Goal: Navigation & Orientation: Find specific page/section

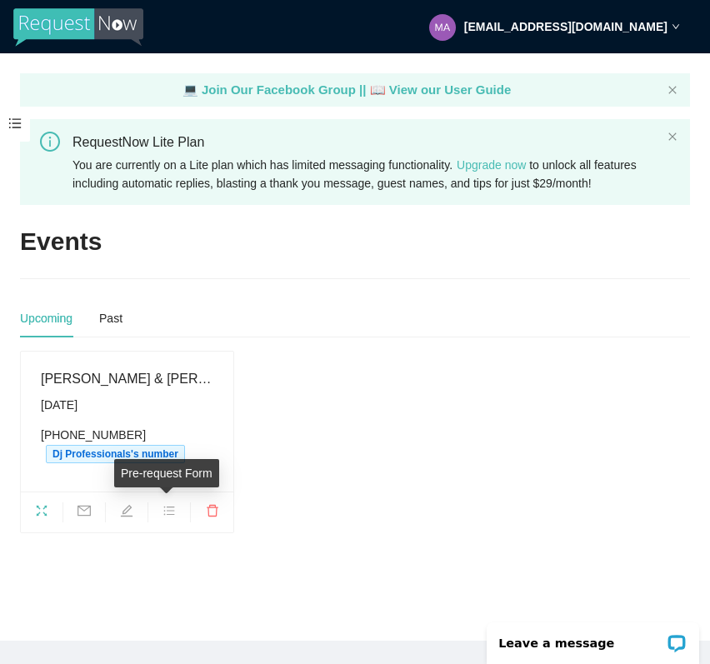
click at [163, 507] on icon "bars" at bounding box center [169, 510] width 13 height 13
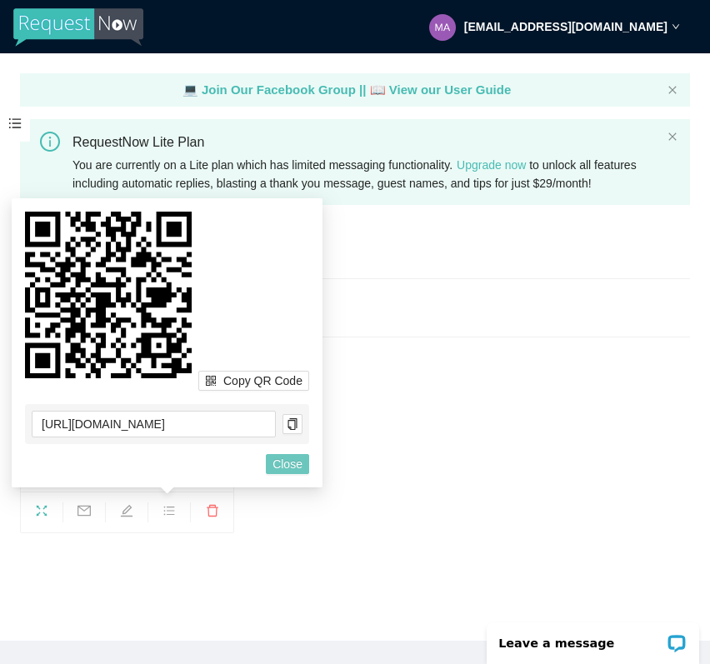
click at [275, 463] on span "Close" at bounding box center [288, 464] width 30 height 18
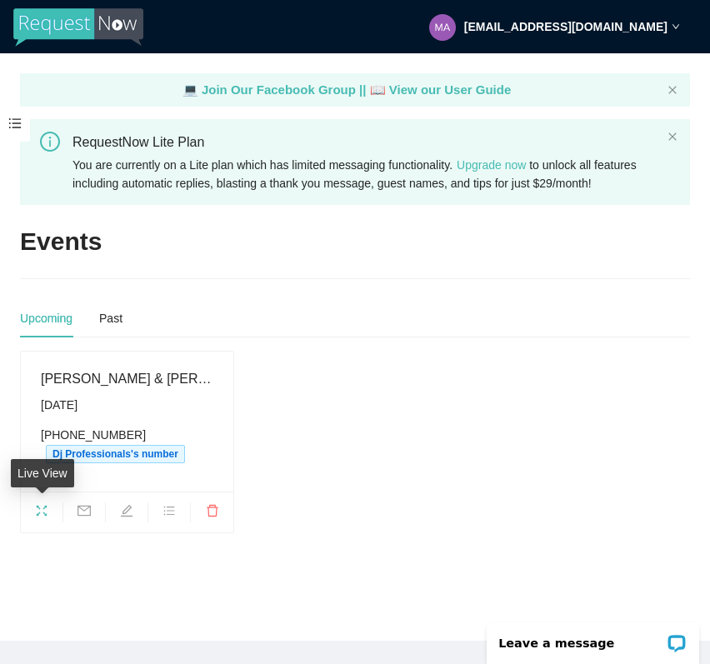
click at [49, 514] on span "fullscreen" at bounding box center [42, 513] width 42 height 18
